Goal: Book appointment/travel/reservation

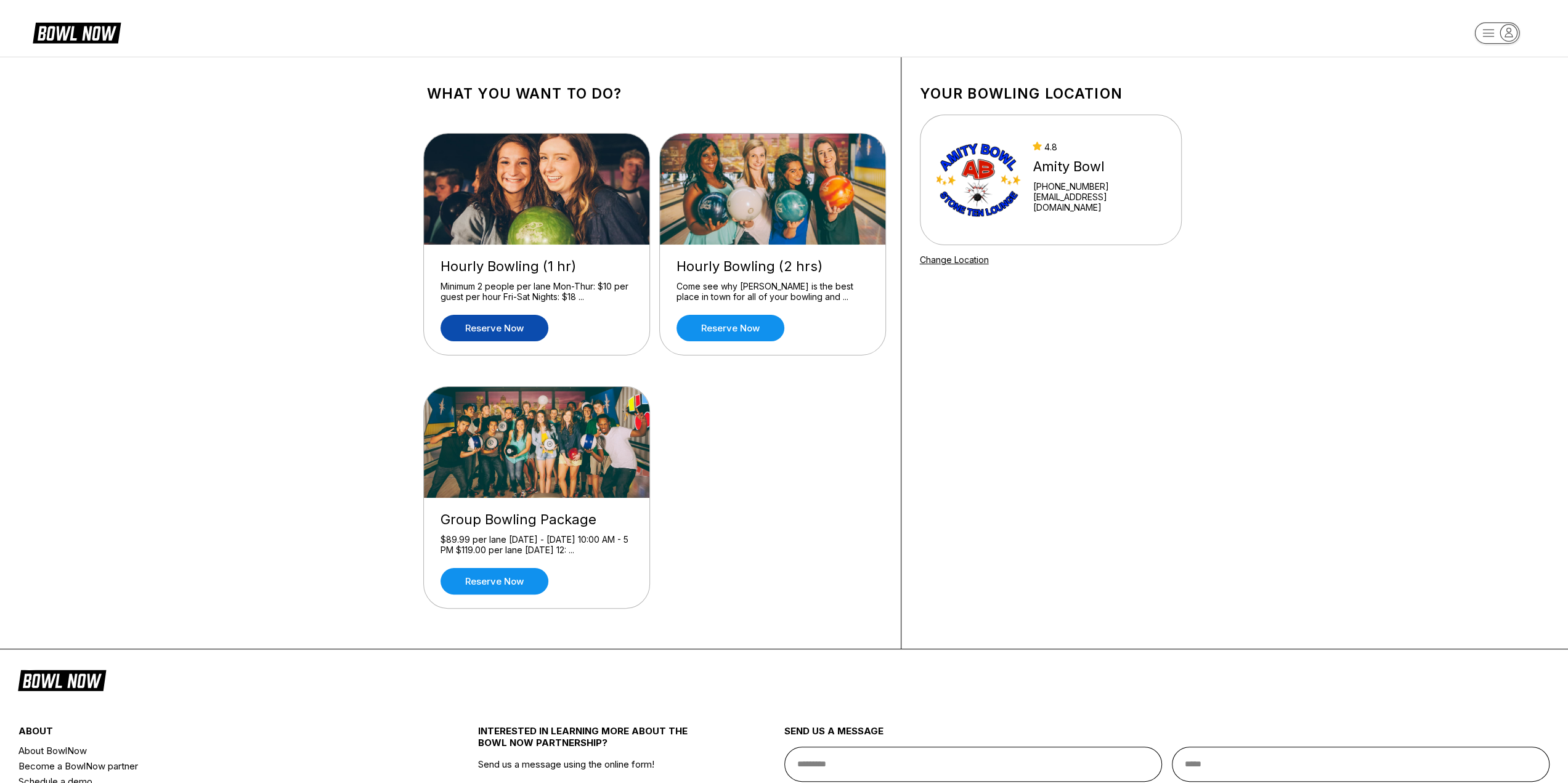
click at [506, 332] on link "Reserve now" at bounding box center [495, 328] width 108 height 27
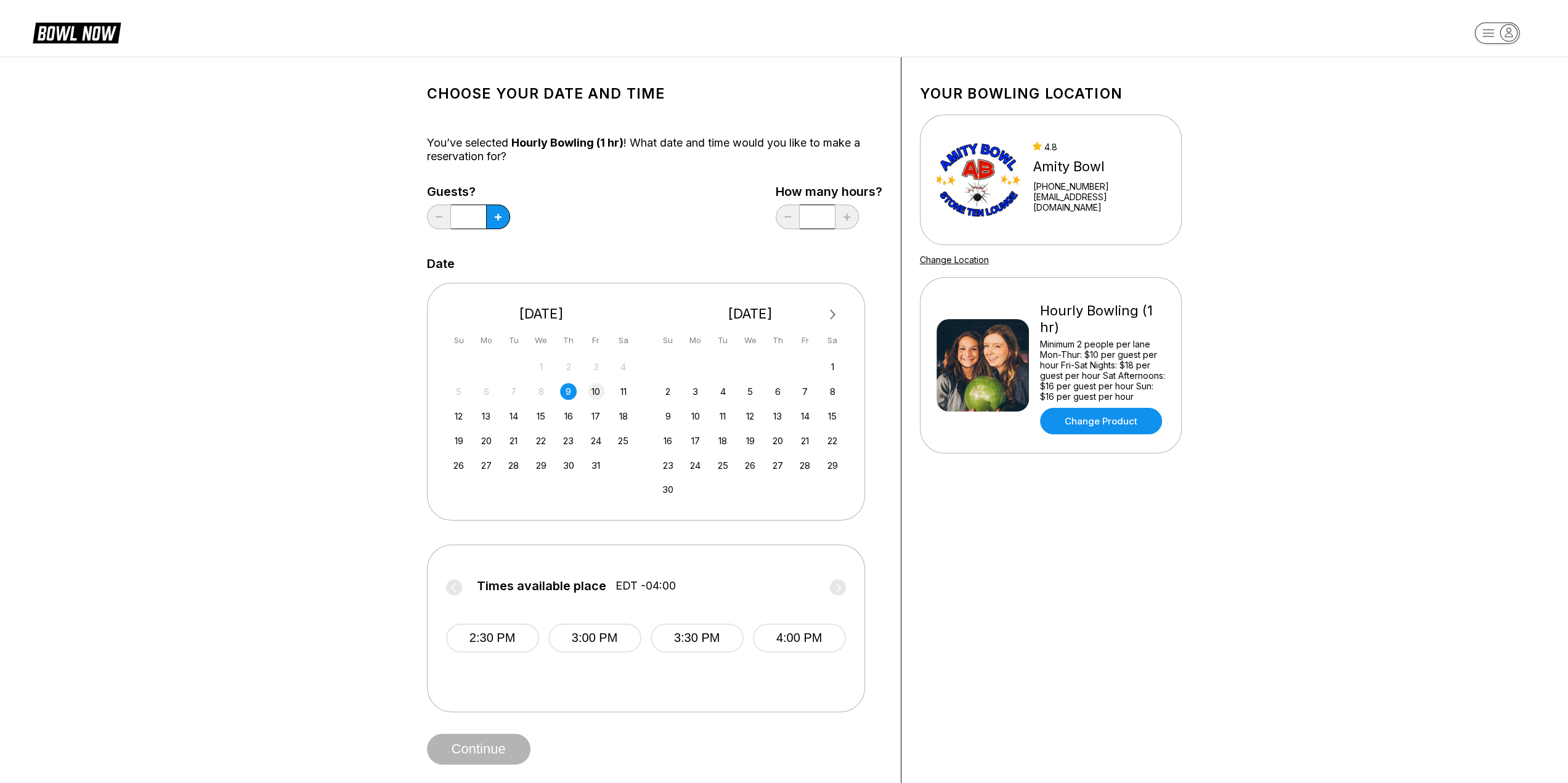
click at [595, 390] on div "10" at bounding box center [596, 391] width 17 height 17
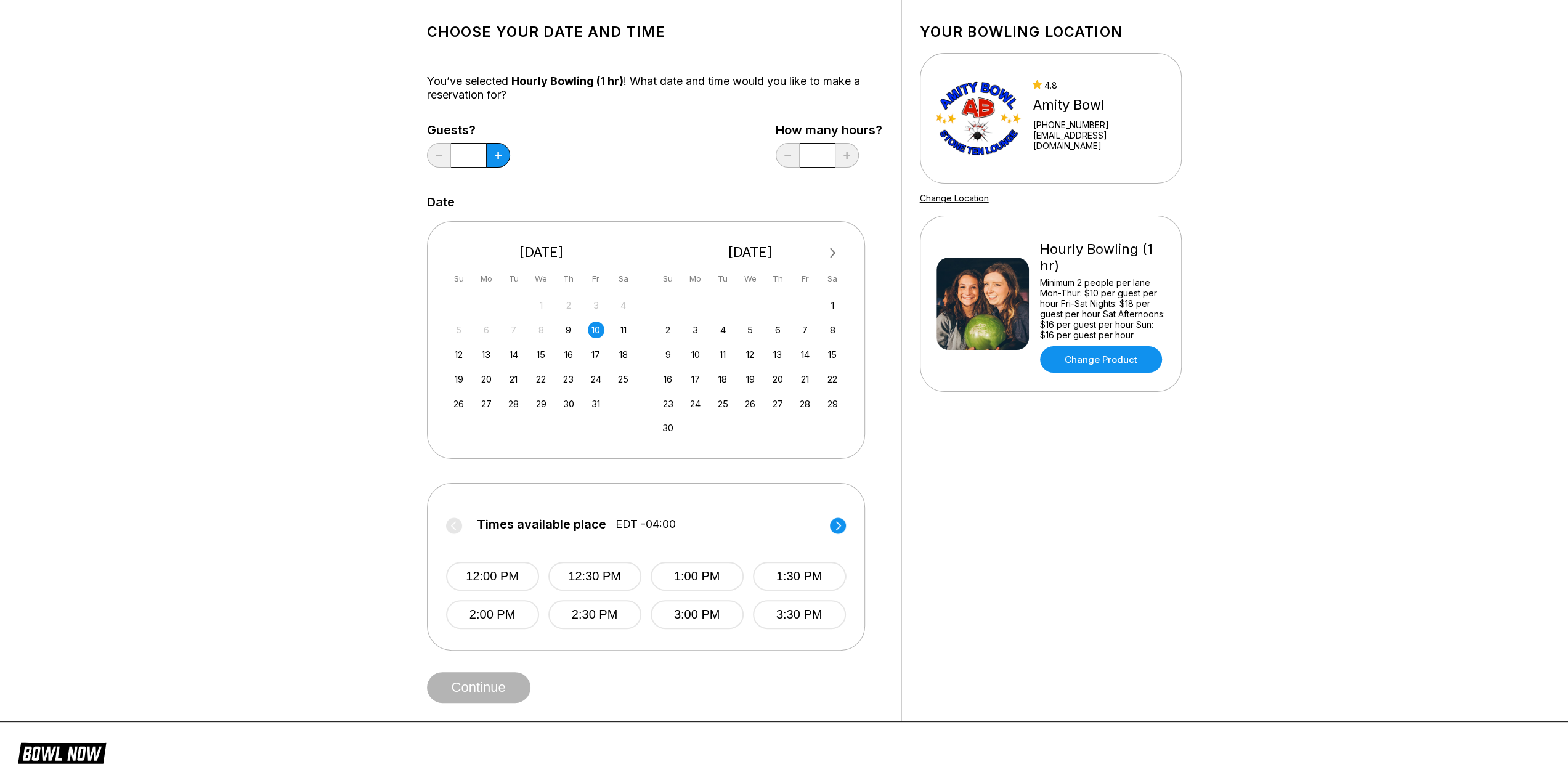
click at [840, 525] on circle at bounding box center [838, 525] width 16 height 16
click at [493, 152] on button at bounding box center [498, 155] width 24 height 25
type input "*"
click at [835, 517] on circle at bounding box center [838, 525] width 16 height 16
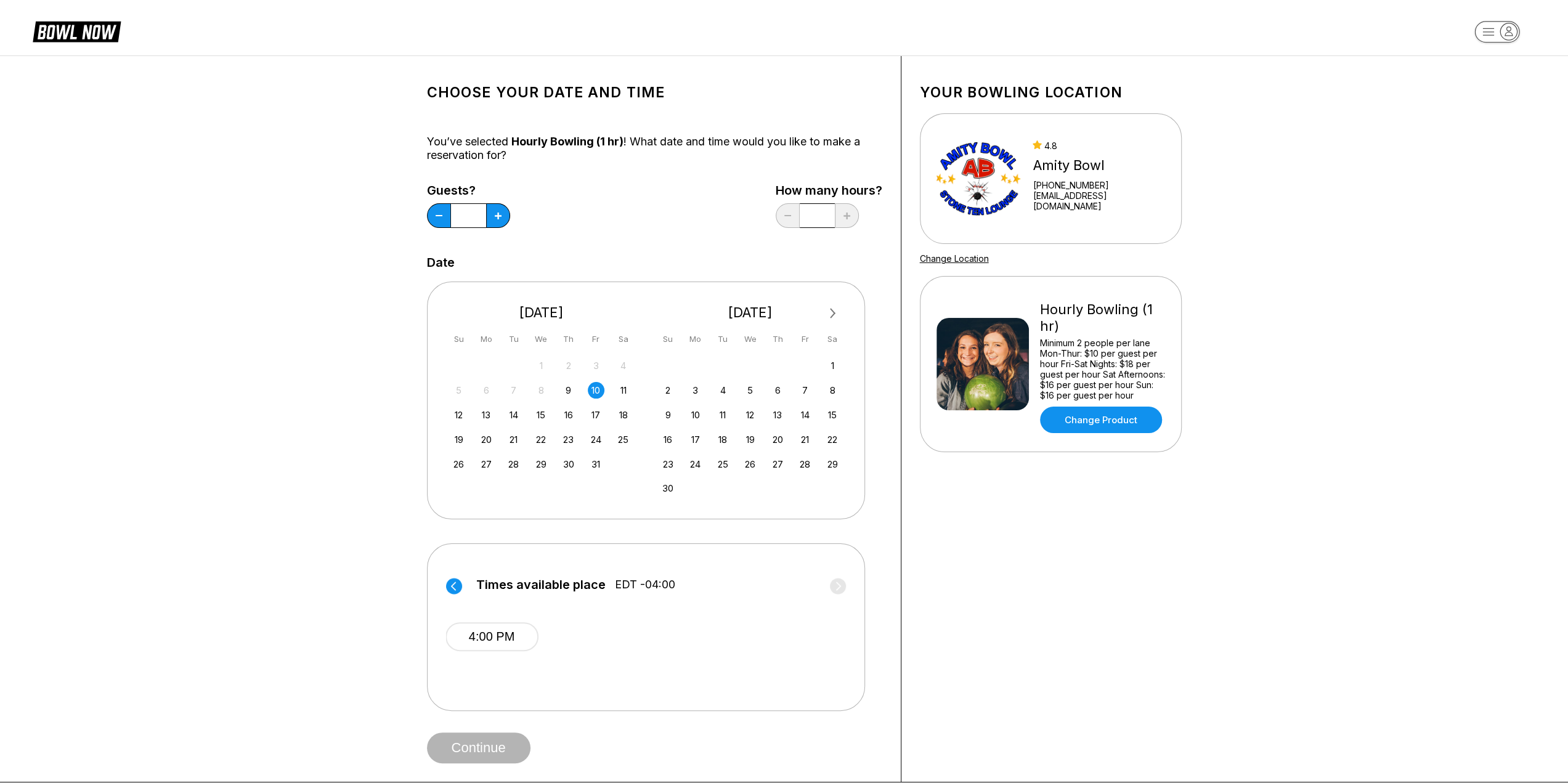
scroll to position [0, 0]
